Goal: Task Accomplishment & Management: Complete application form

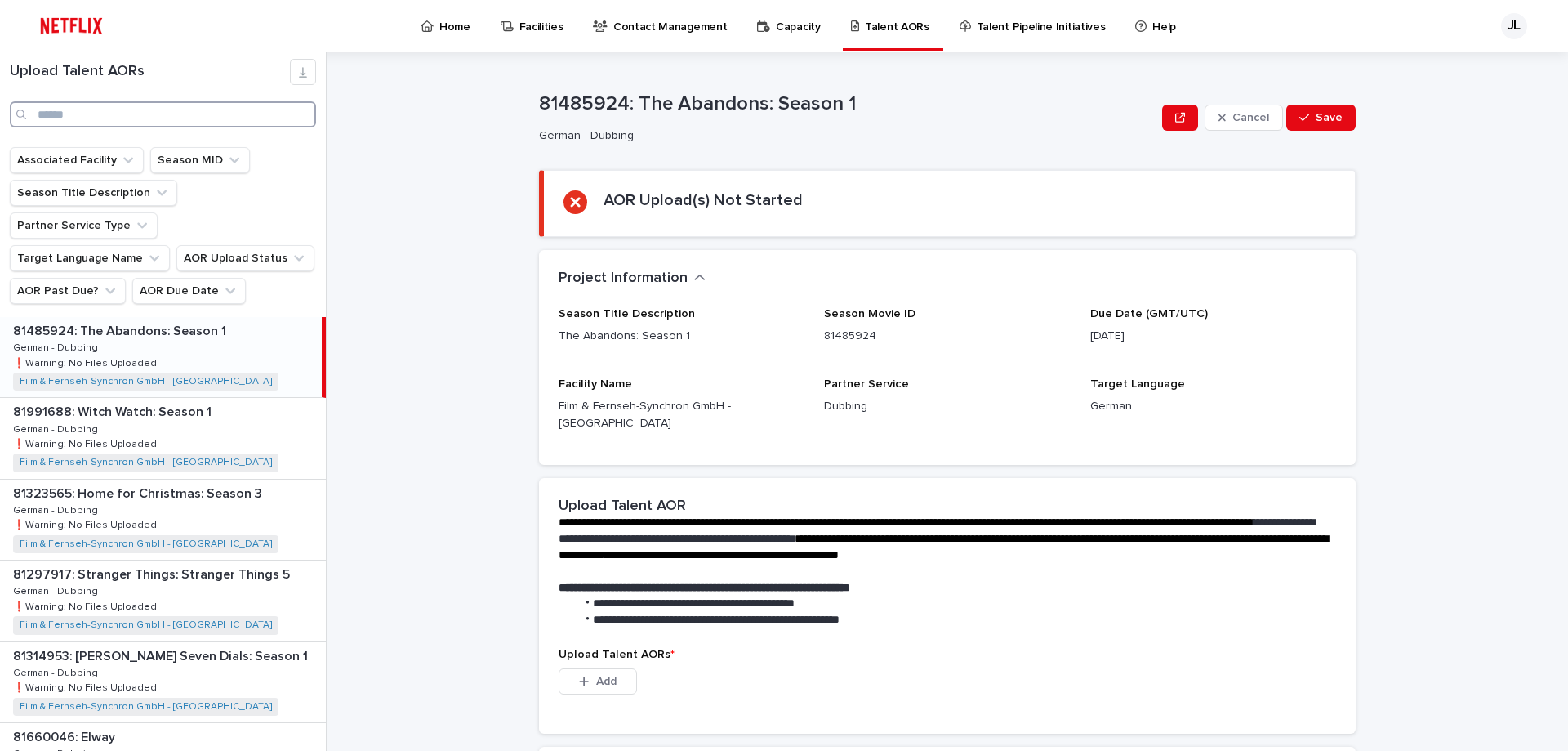
click at [74, 111] on input "Search" at bounding box center [162, 115] width 306 height 27
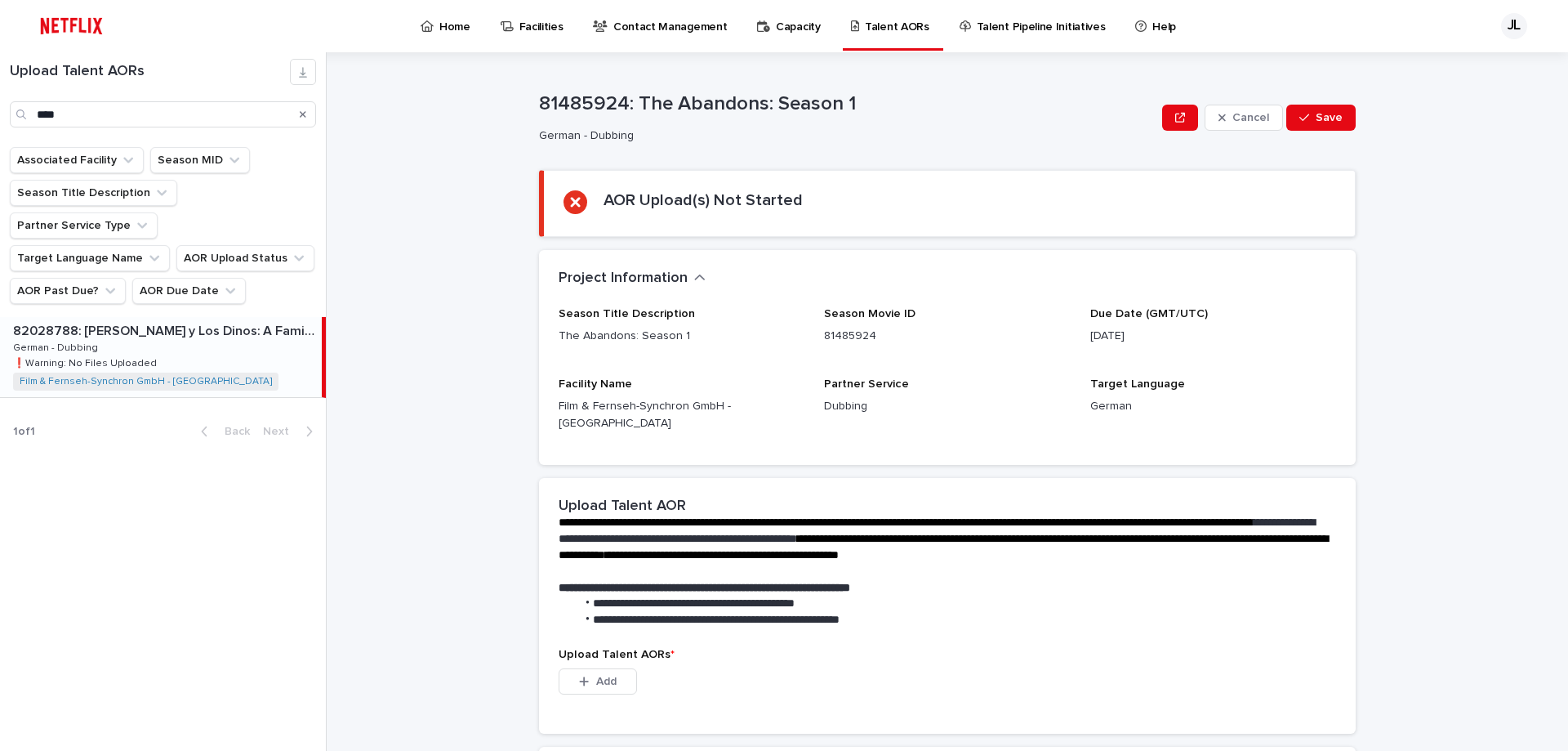
click at [183, 321] on p "82028788: [PERSON_NAME] y Los Dinos: A Family’s Legacy" at bounding box center [166, 330] width 305 height 19
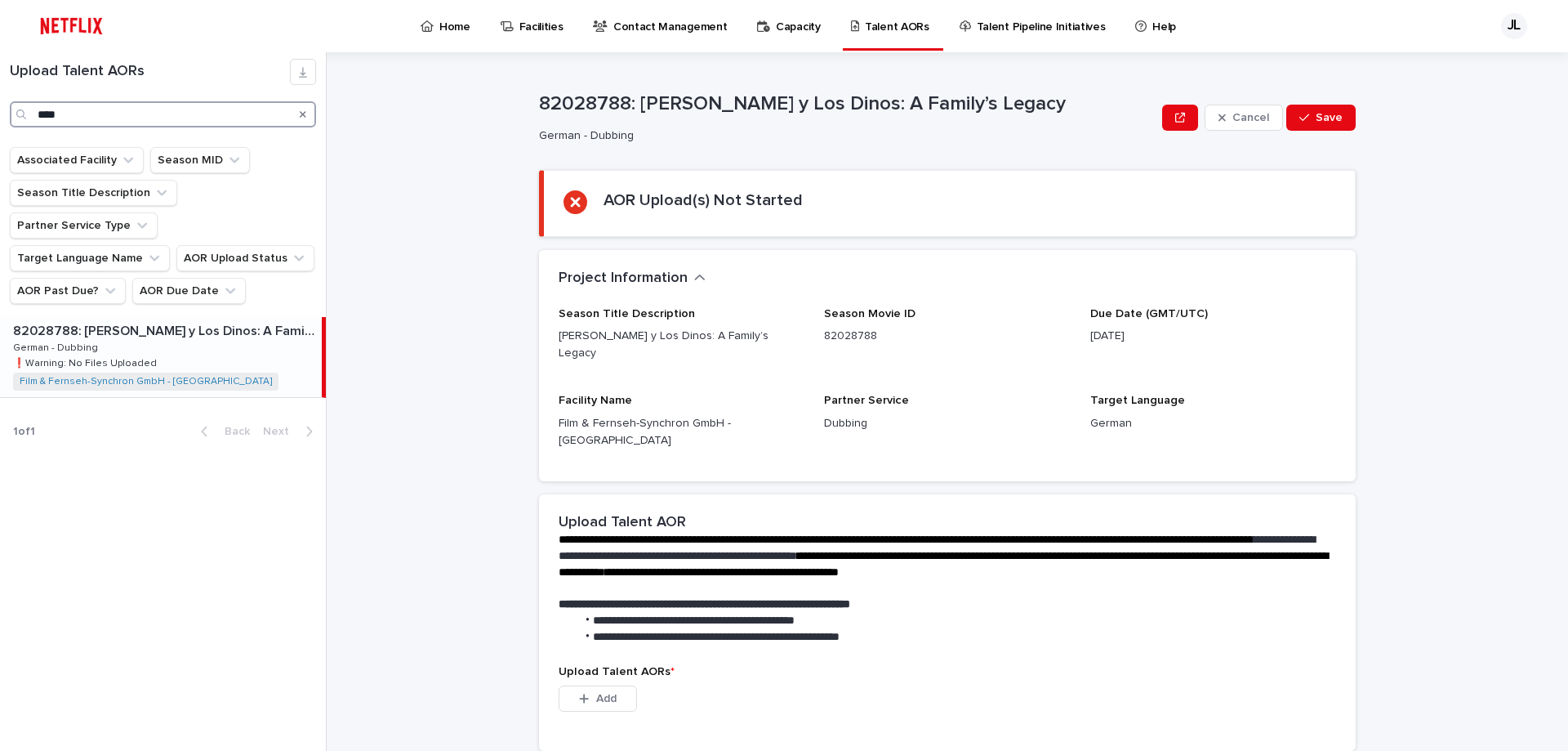
drag, startPoint x: 64, startPoint y: 118, endPoint x: -31, endPoint y: 144, distance: 98.5
click at [9, 127] on input "****" at bounding box center [162, 115] width 306 height 27
type input "********"
click at [162, 317] on div "81770824: The New Yorker at 100 81770824: The New Yorker at 100 German - Dubbin…" at bounding box center [160, 357] width 321 height 80
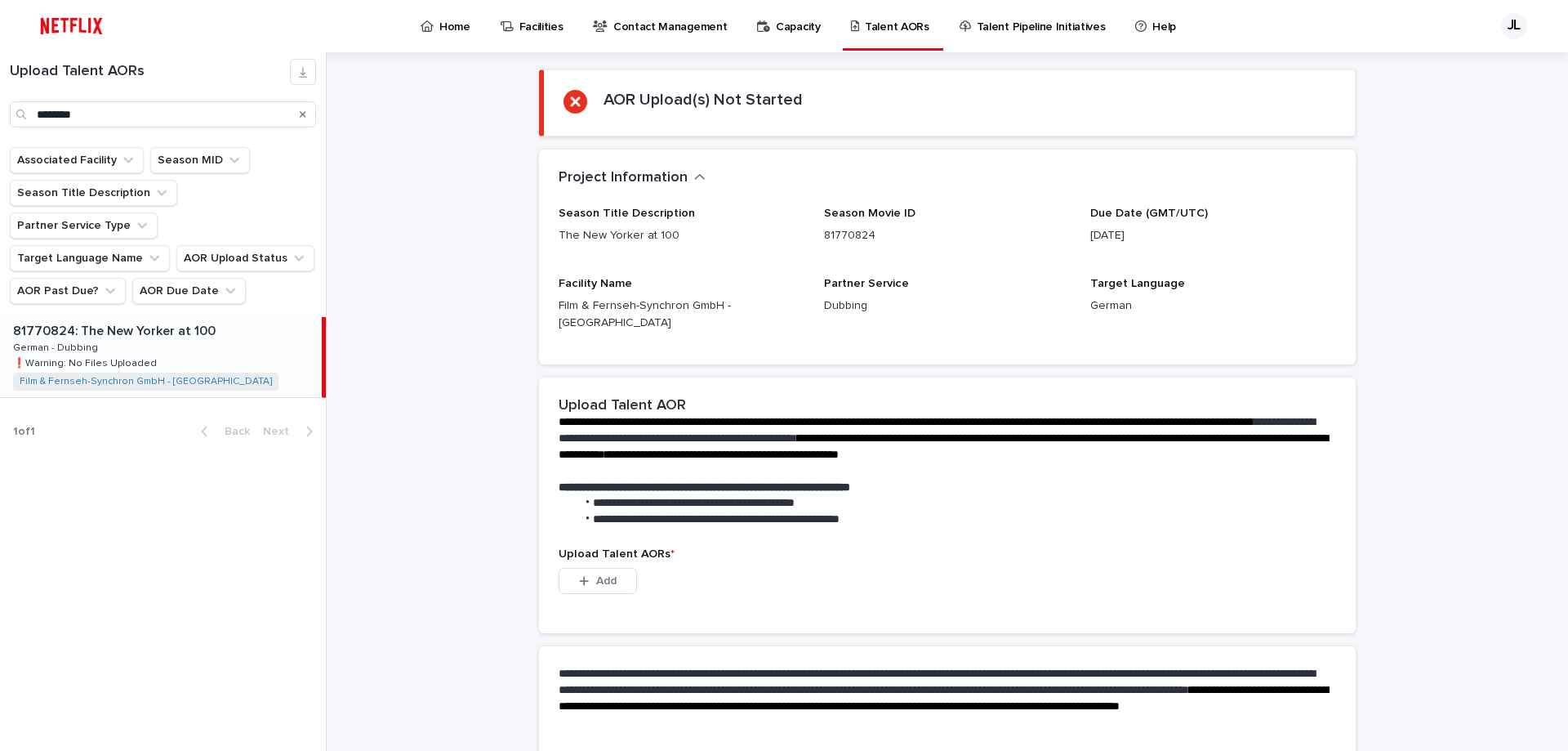
scroll to position [137, 0]
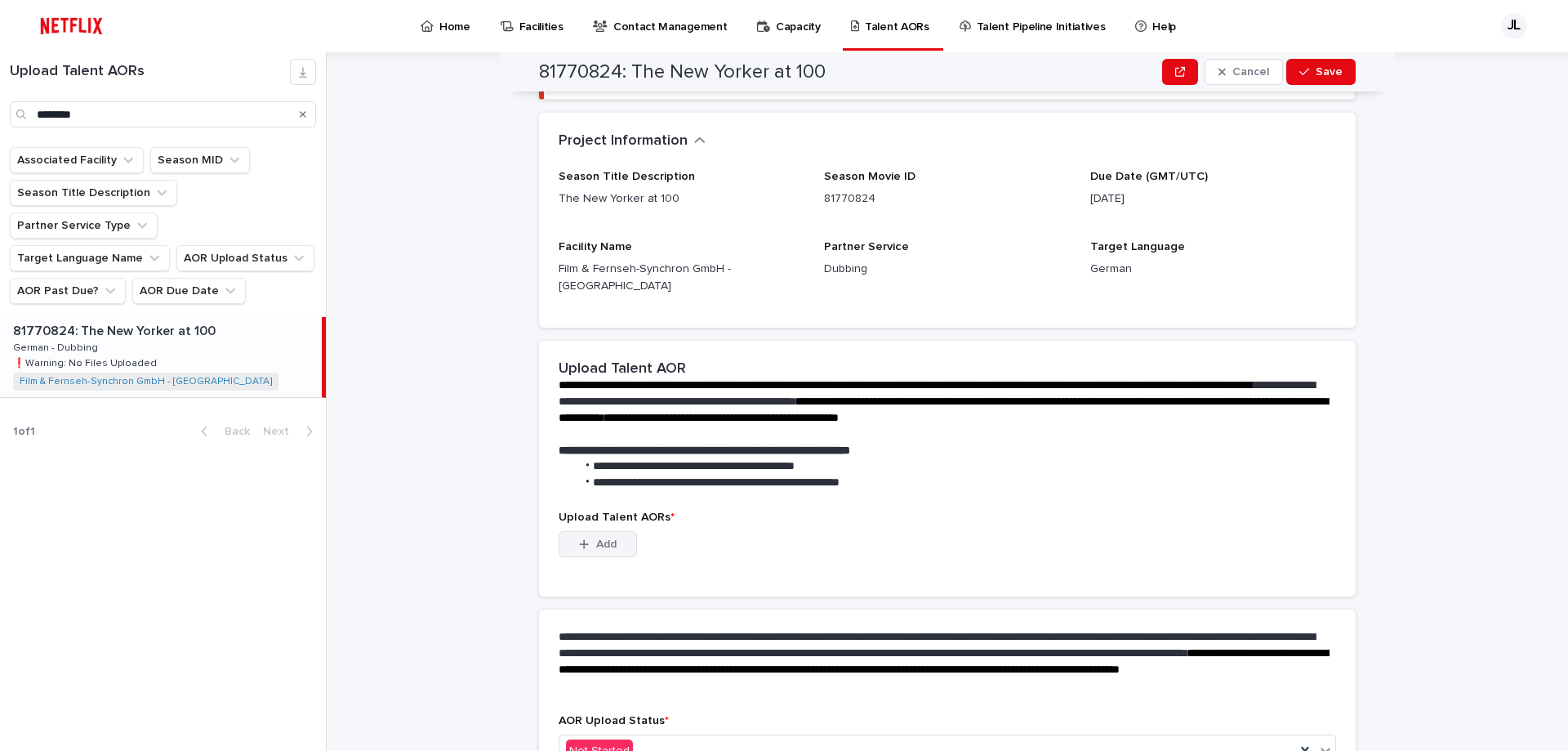
click at [595, 539] on div "button" at bounding box center [587, 544] width 16 height 11
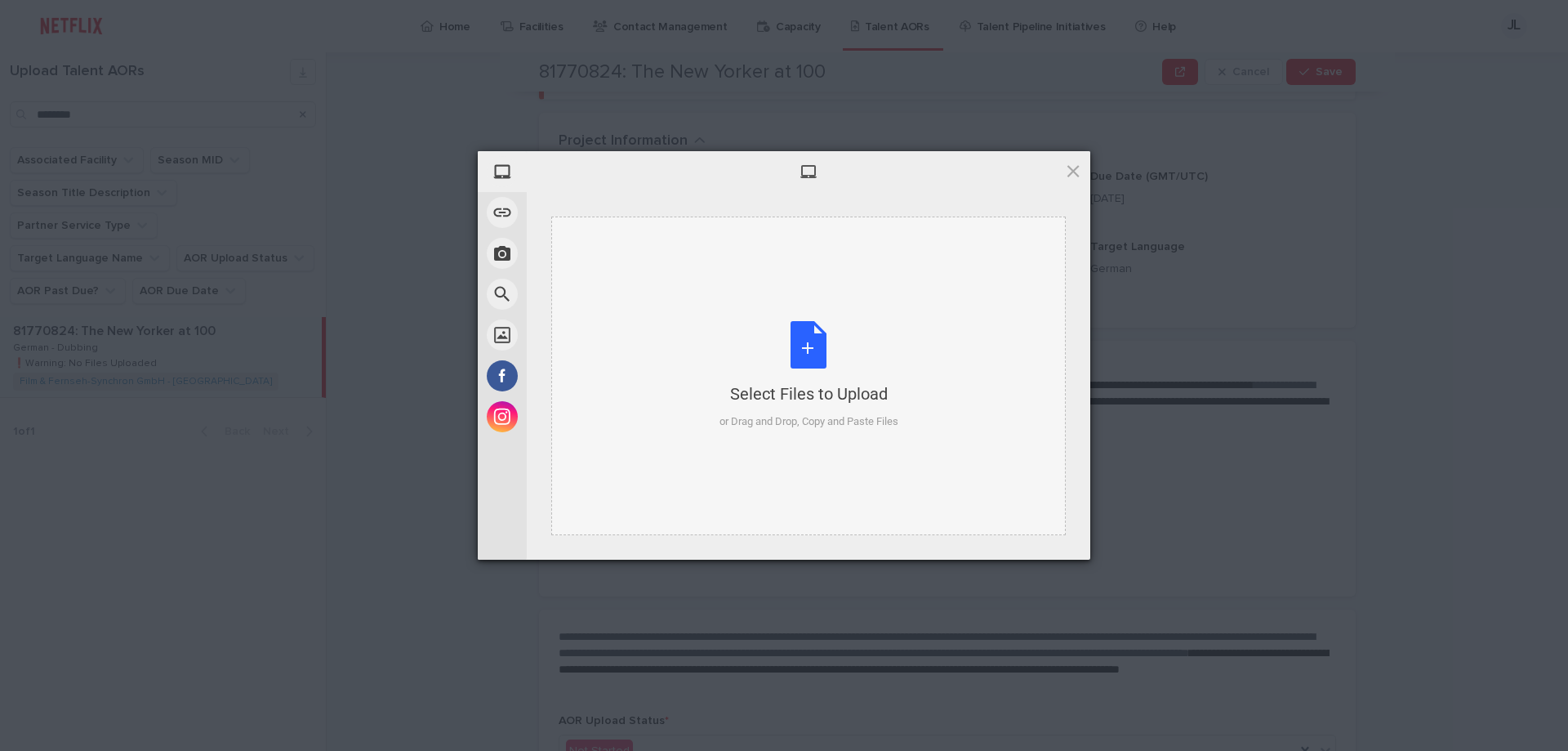
click at [816, 357] on div "Select Files to Upload or Drag and Drop, Copy and Paste Files" at bounding box center [809, 375] width 179 height 109
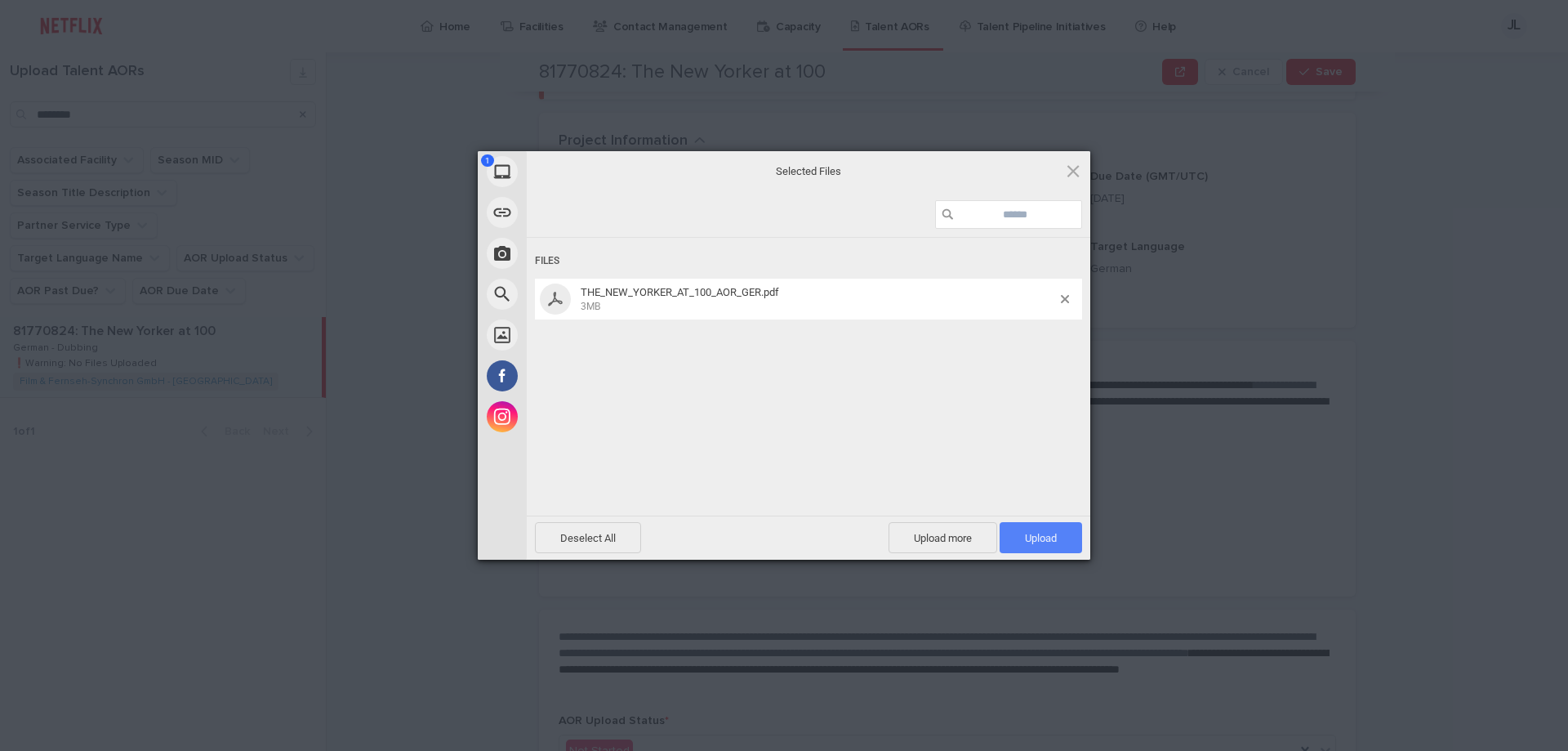
click at [1063, 536] on span "Upload 1" at bounding box center [1040, 537] width 82 height 31
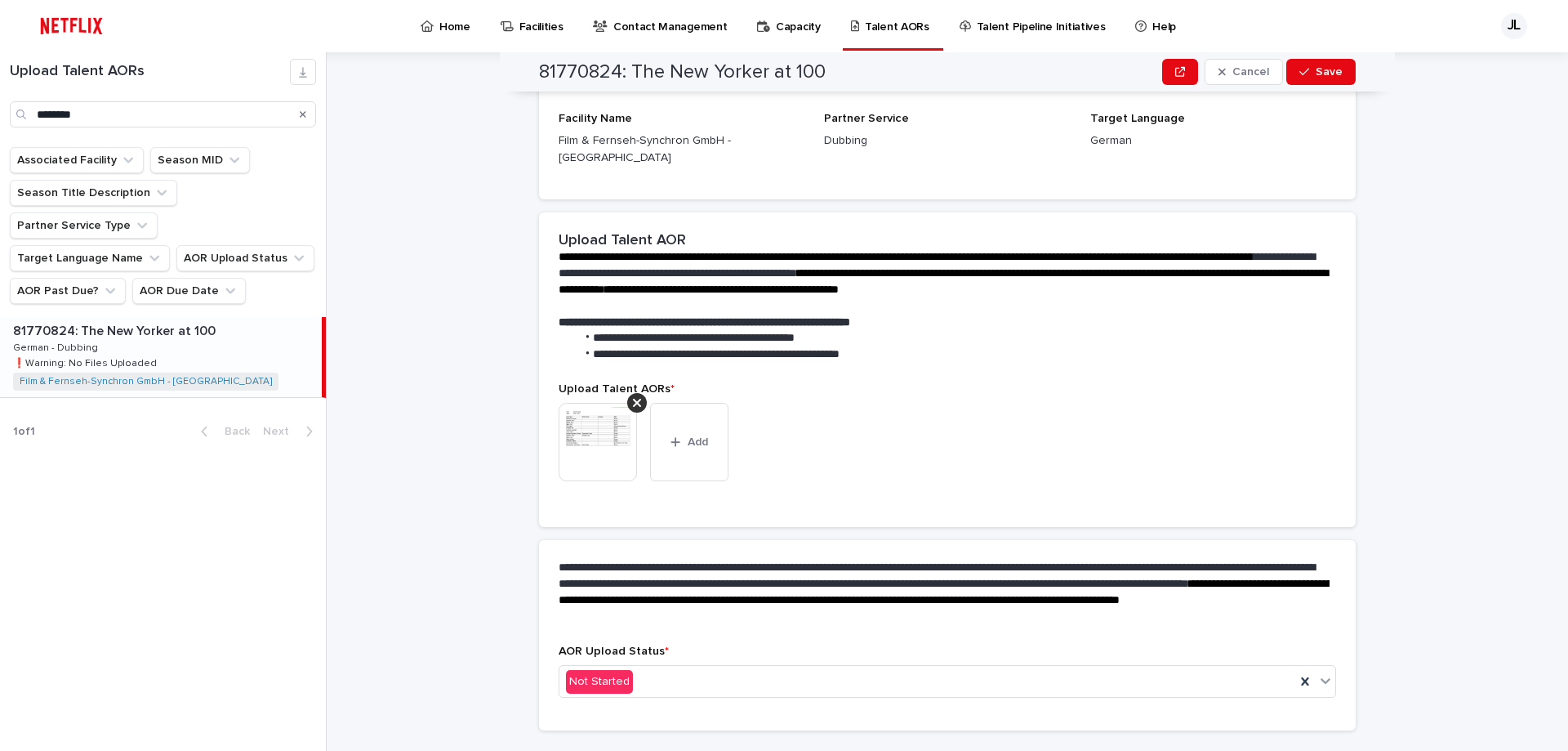
scroll to position [208, 0]
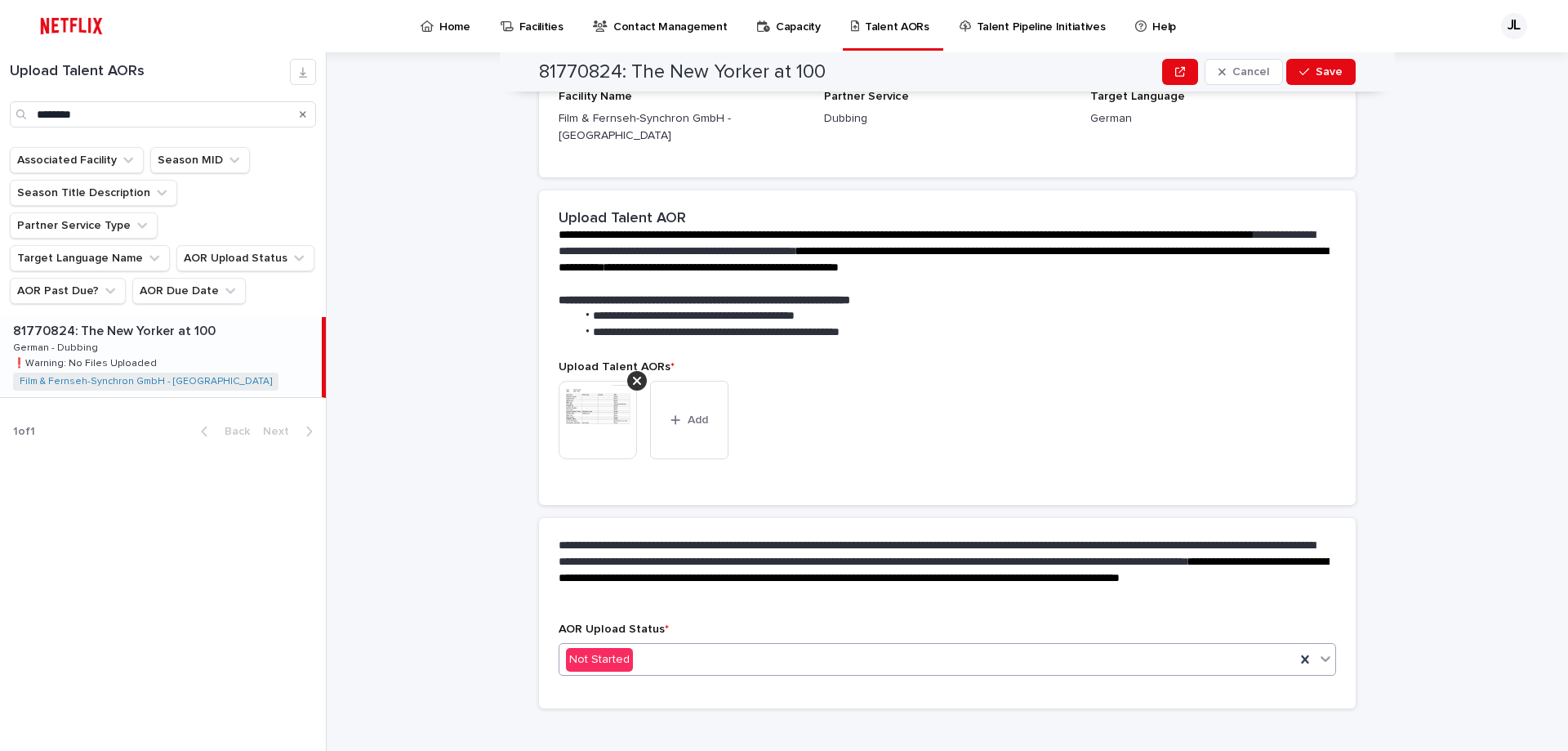
click at [669, 646] on div "Not Started" at bounding box center [927, 659] width 736 height 27
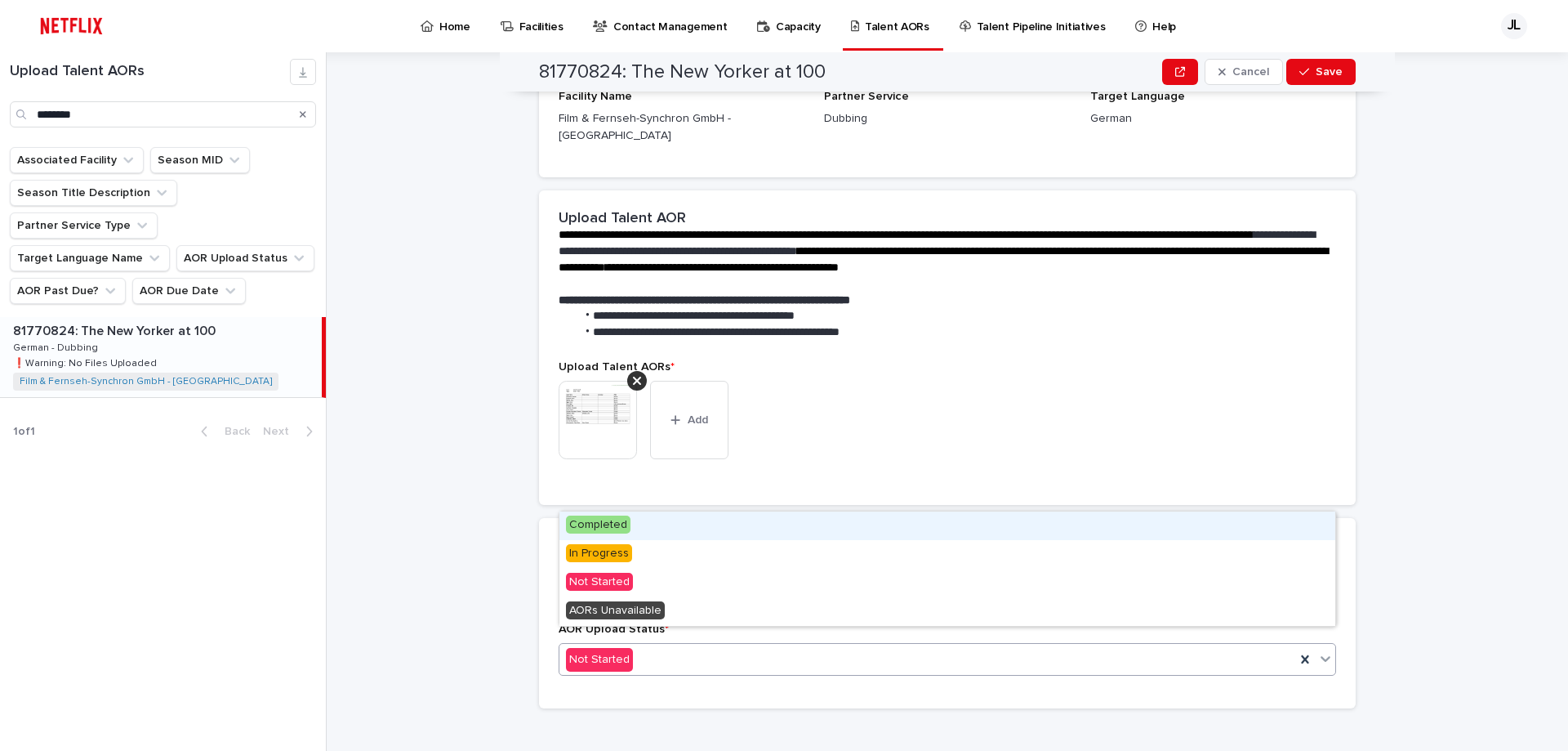
click at [629, 534] on div "Completed" at bounding box center [947, 525] width 775 height 28
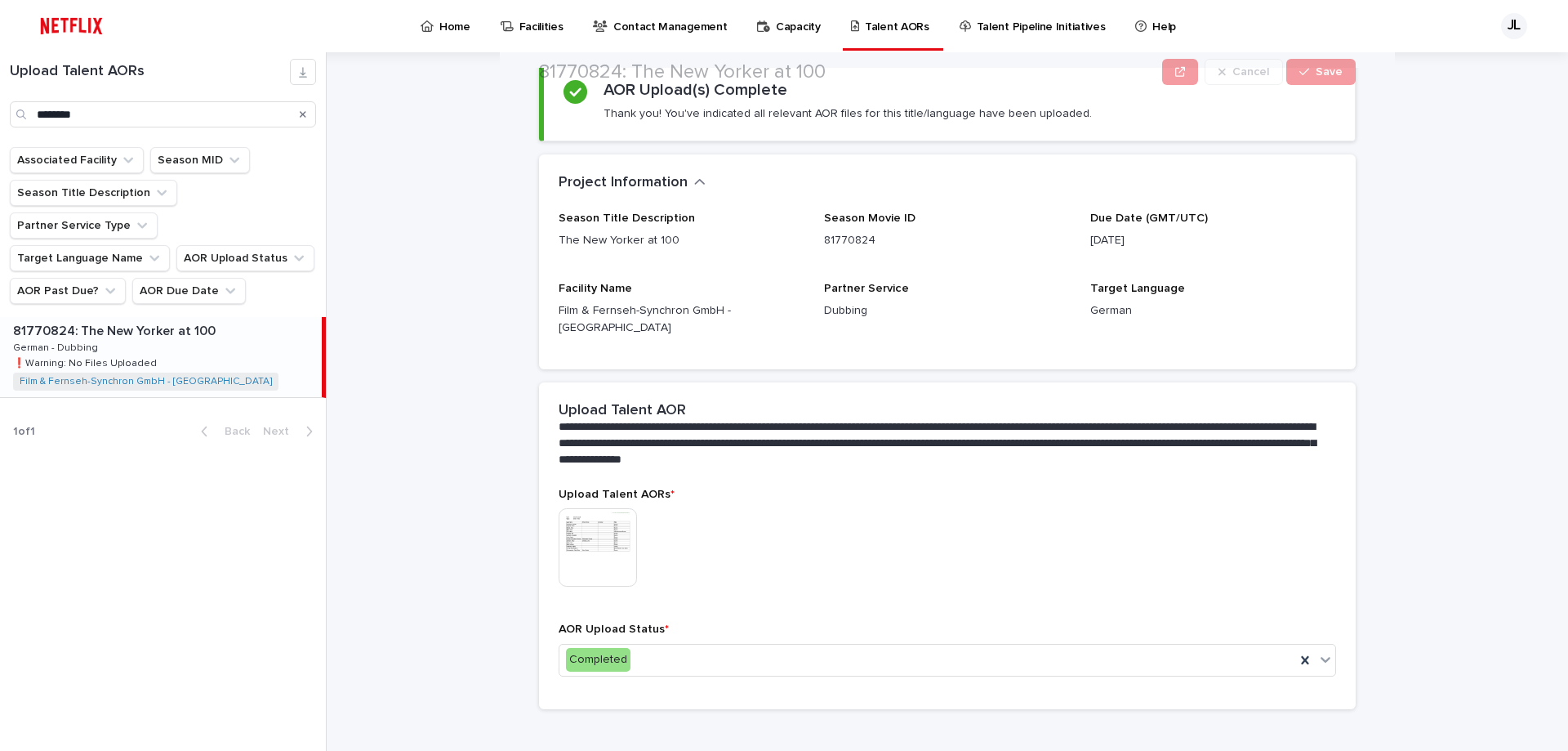
scroll to position [0, 0]
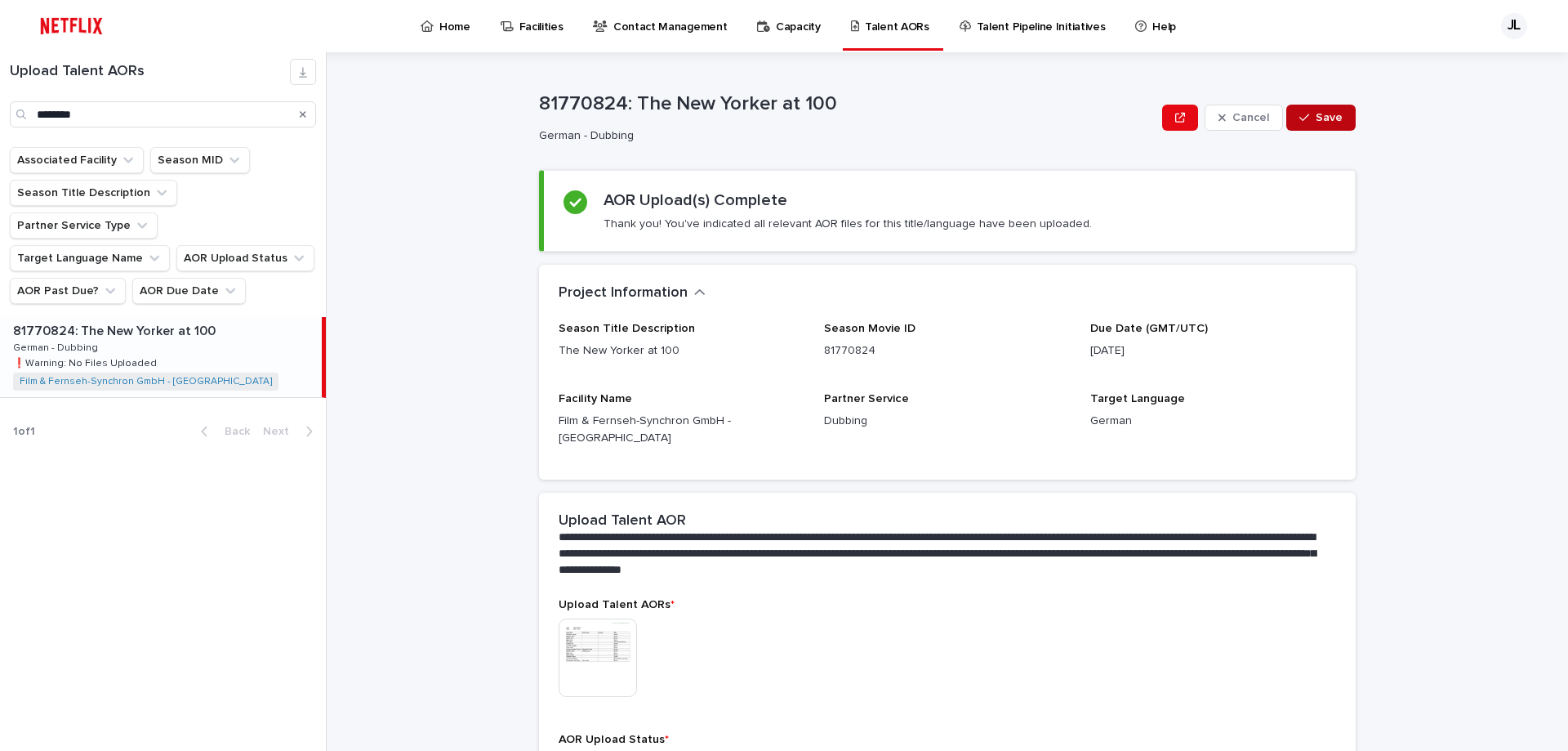
drag, startPoint x: 1340, startPoint y: 119, endPoint x: 1333, endPoint y: 125, distance: 9.2
click at [1333, 123] on button "Save" at bounding box center [1321, 118] width 69 height 27
click at [298, 119] on div "Search" at bounding box center [303, 115] width 27 height 27
click at [302, 113] on icon "Search" at bounding box center [302, 114] width 7 height 9
